Goal: Information Seeking & Learning: Learn about a topic

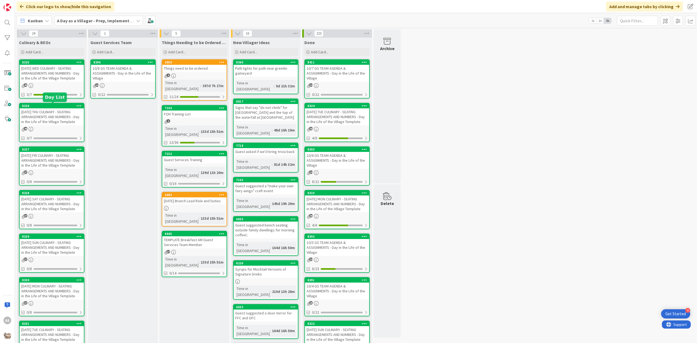
click at [53, 70] on div "[DATE] WED CULINARY - SEATING ARRANGEMENTS AND NUMBERS - Day in the Life of the…" at bounding box center [52, 73] width 64 height 17
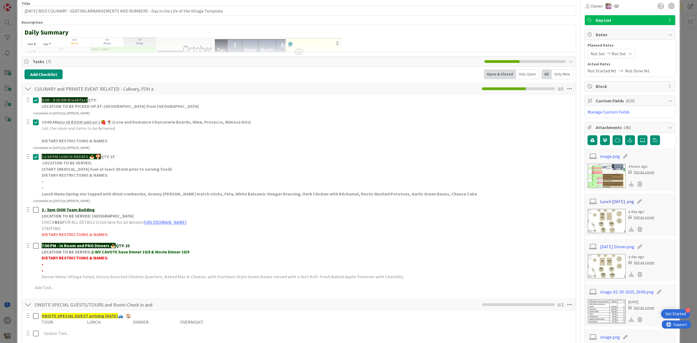
scroll to position [36, 0]
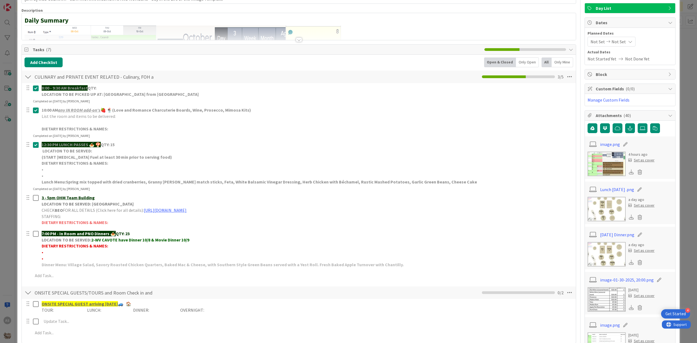
click at [603, 216] on img at bounding box center [607, 209] width 38 height 25
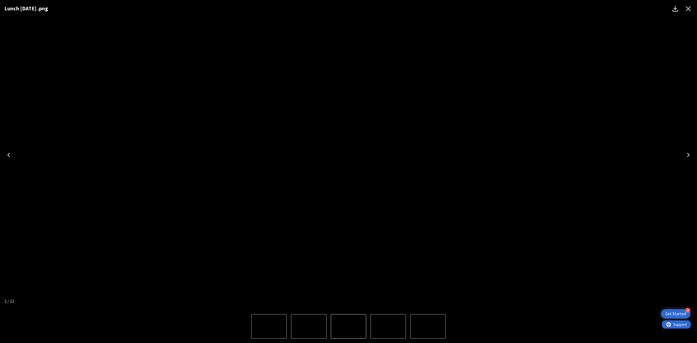
click at [606, 132] on div "Lunch [DATE] .png" at bounding box center [348, 155] width 697 height 310
click at [691, 8] on icon "Close" at bounding box center [688, 8] width 9 height 9
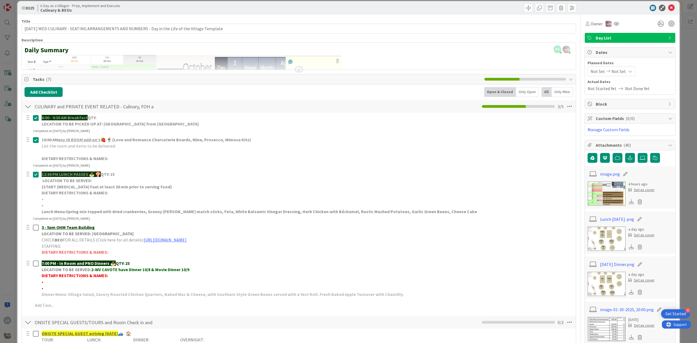
scroll to position [0, 0]
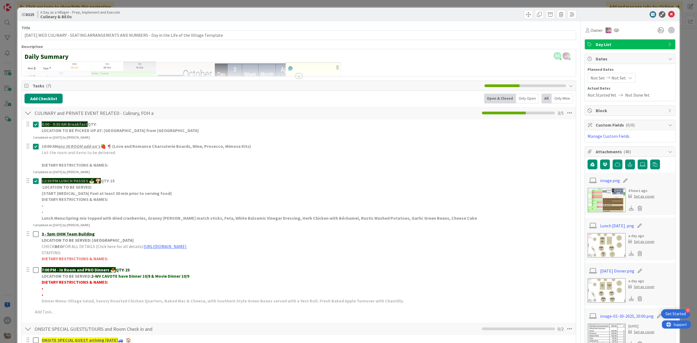
click at [609, 244] on img at bounding box center [607, 245] width 38 height 25
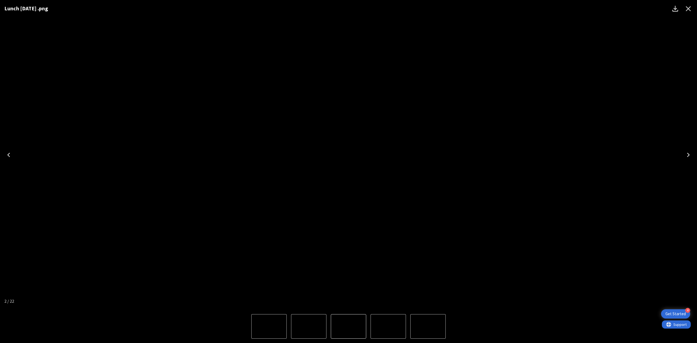
click at [689, 11] on icon "Close" at bounding box center [688, 8] width 9 height 9
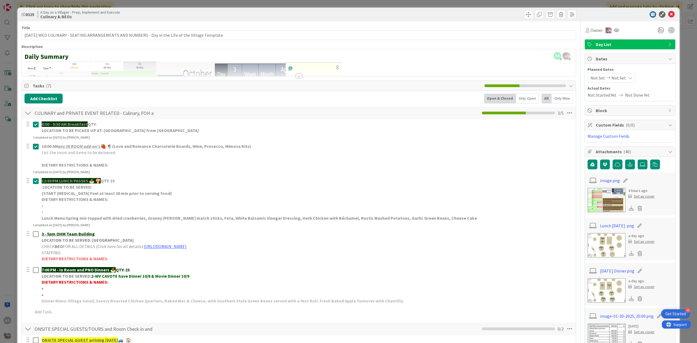
click at [670, 15] on div "ID 8325 A Day as a Villager - Prep, Implement and Execute Culinary & BEOs" at bounding box center [348, 15] width 662 height 14
click at [669, 14] on icon at bounding box center [671, 14] width 7 height 7
